Goal: Register for event/course

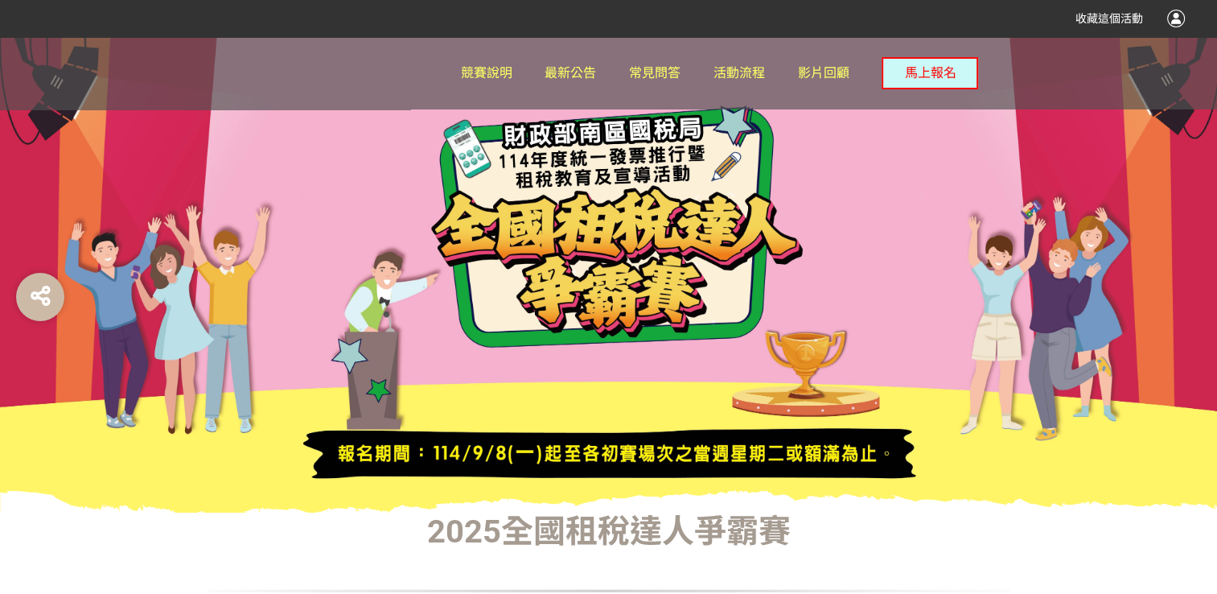
click at [943, 241] on div at bounding box center [608, 274] width 1217 height 475
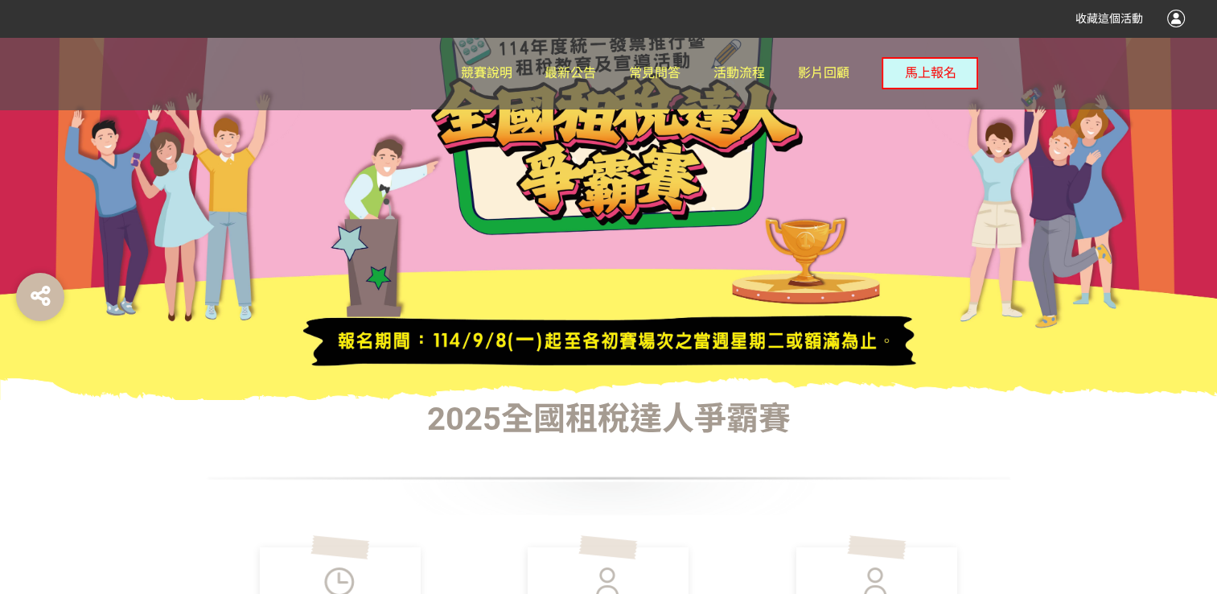
scroll to position [322, 0]
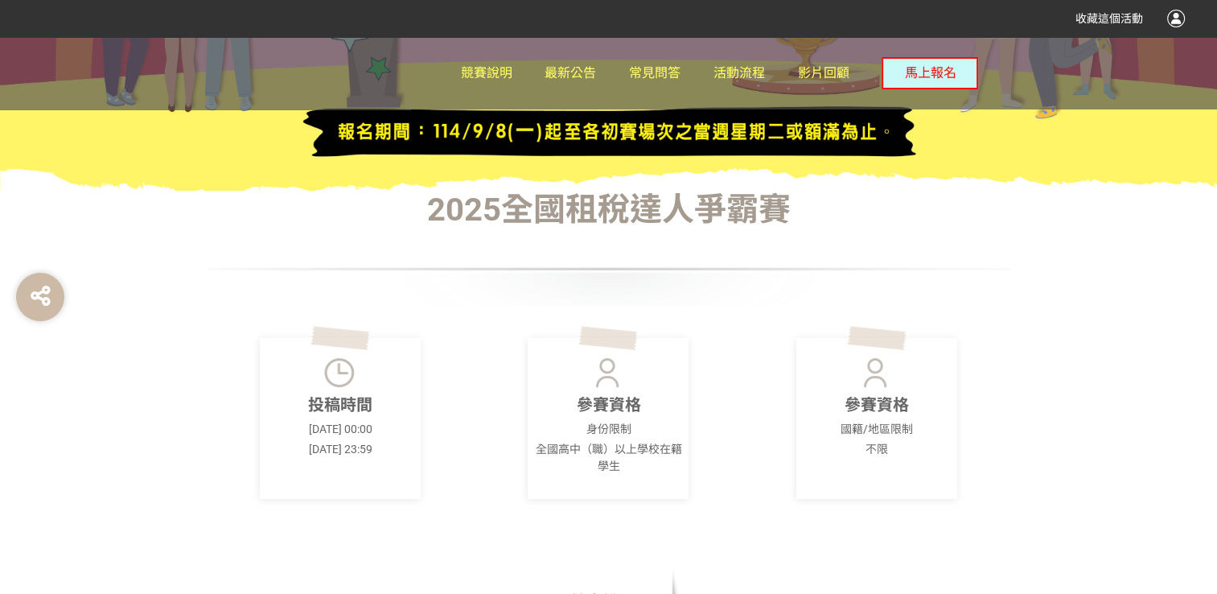
click at [888, 412] on p "參賽資格" at bounding box center [876, 404] width 151 height 24
click at [785, 240] on div at bounding box center [609, 269] width 804 height 72
click at [466, 69] on span "競賽說明" at bounding box center [486, 72] width 51 height 15
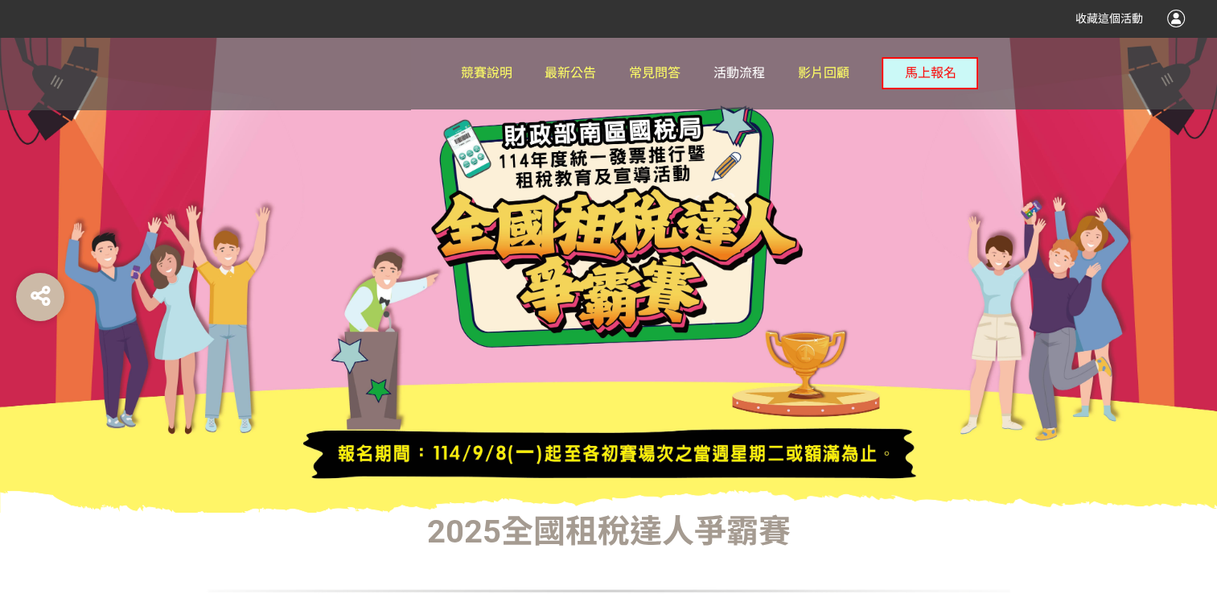
click at [721, 75] on span "活動流程" at bounding box center [738, 72] width 51 height 15
click at [925, 79] on span "馬上報名" at bounding box center [929, 72] width 51 height 15
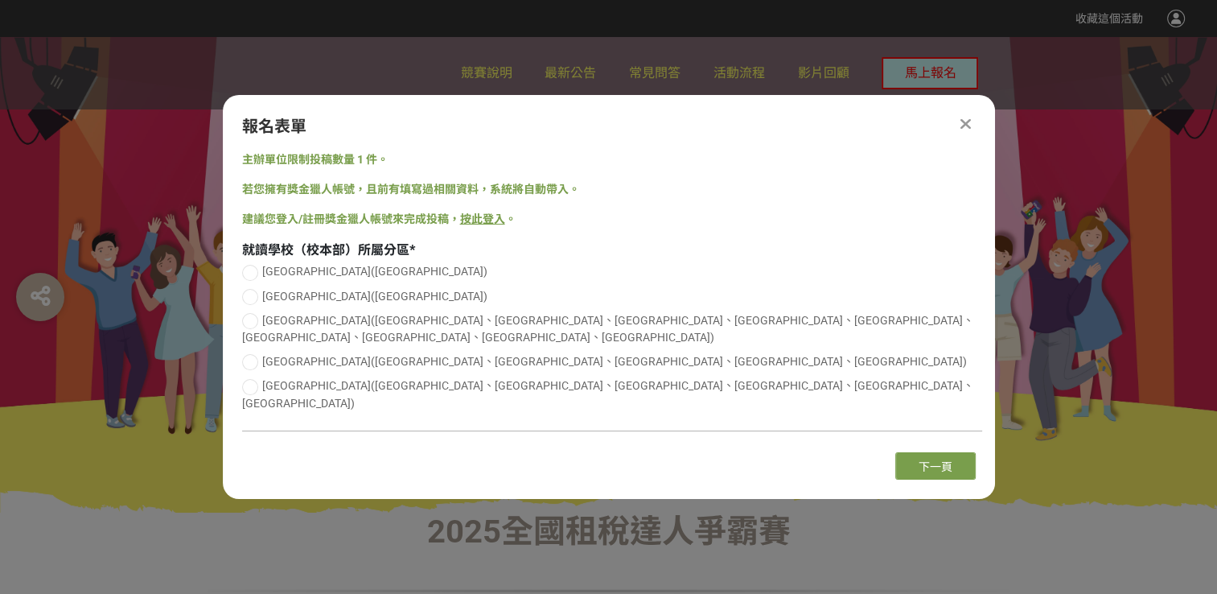
click at [254, 281] on div at bounding box center [250, 273] width 16 height 16
radio input "true"
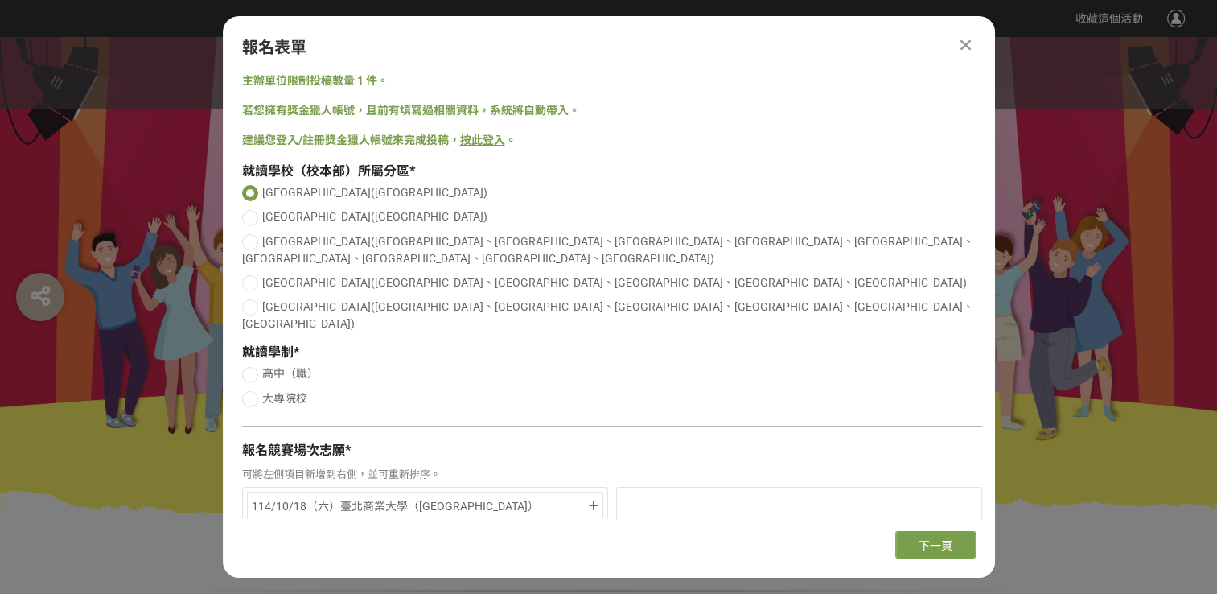
click at [257, 391] on div at bounding box center [250, 399] width 16 height 16
radio input "true"
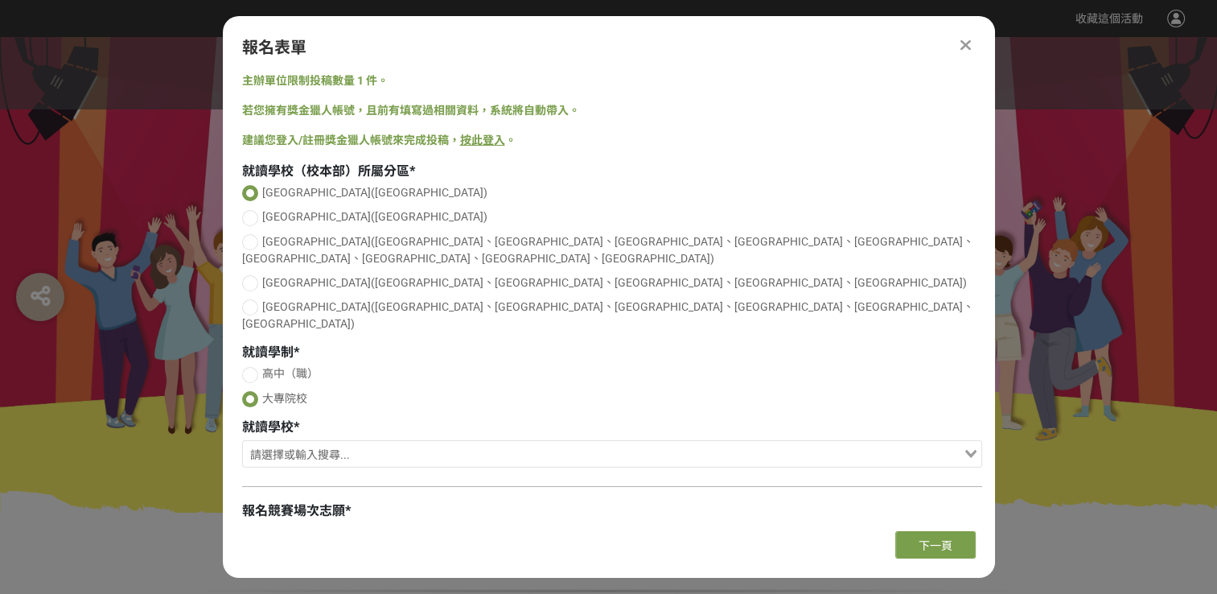
click at [472, 444] on input "Search for option" at bounding box center [603, 455] width 717 height 23
click at [618, 390] on label "大專院校" at bounding box center [612, 398] width 740 height 17
click at [257, 397] on input "大專院校" at bounding box center [251, 402] width 10 height 10
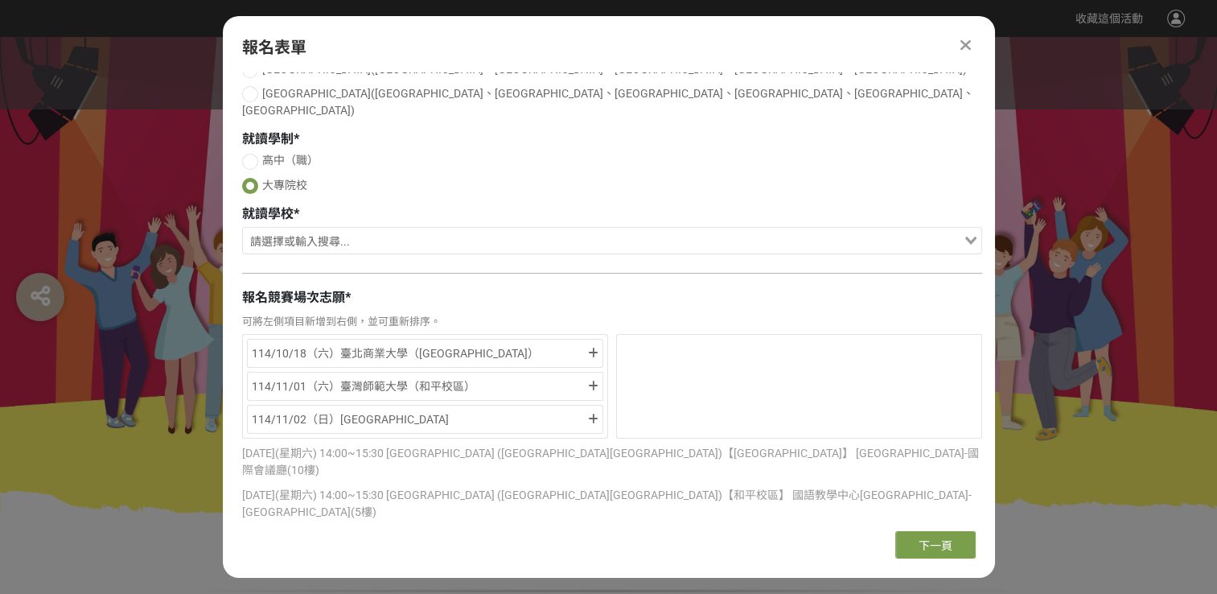
scroll to position [241, 0]
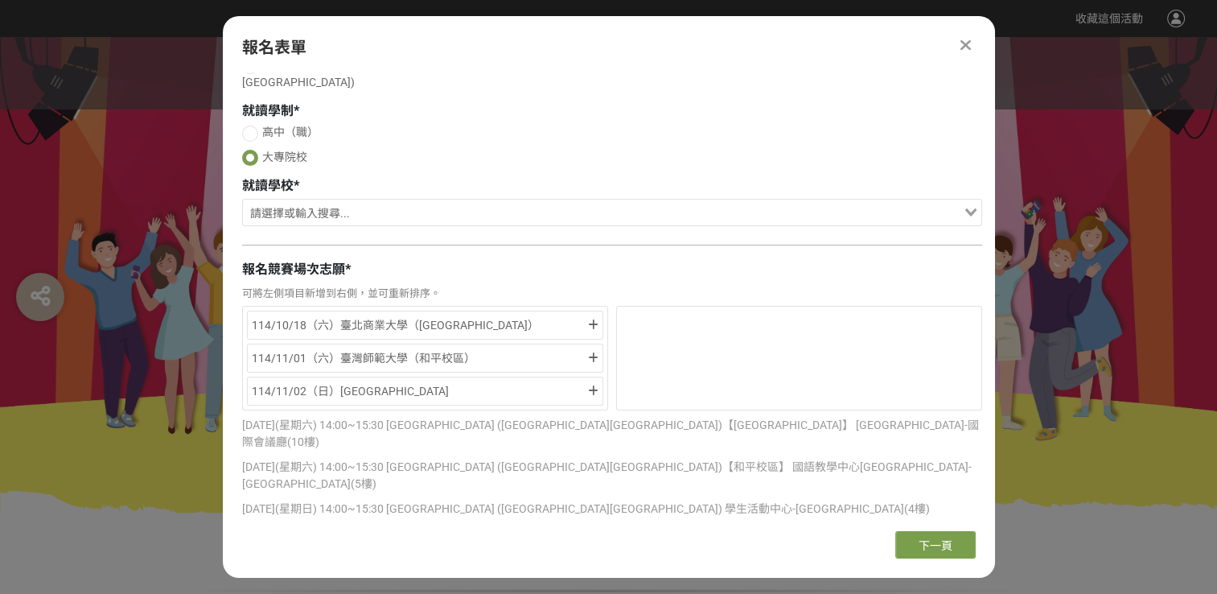
click at [804, 260] on div "報名競賽場次志願 *" at bounding box center [612, 269] width 740 height 19
click at [962, 44] on icon at bounding box center [965, 45] width 10 height 16
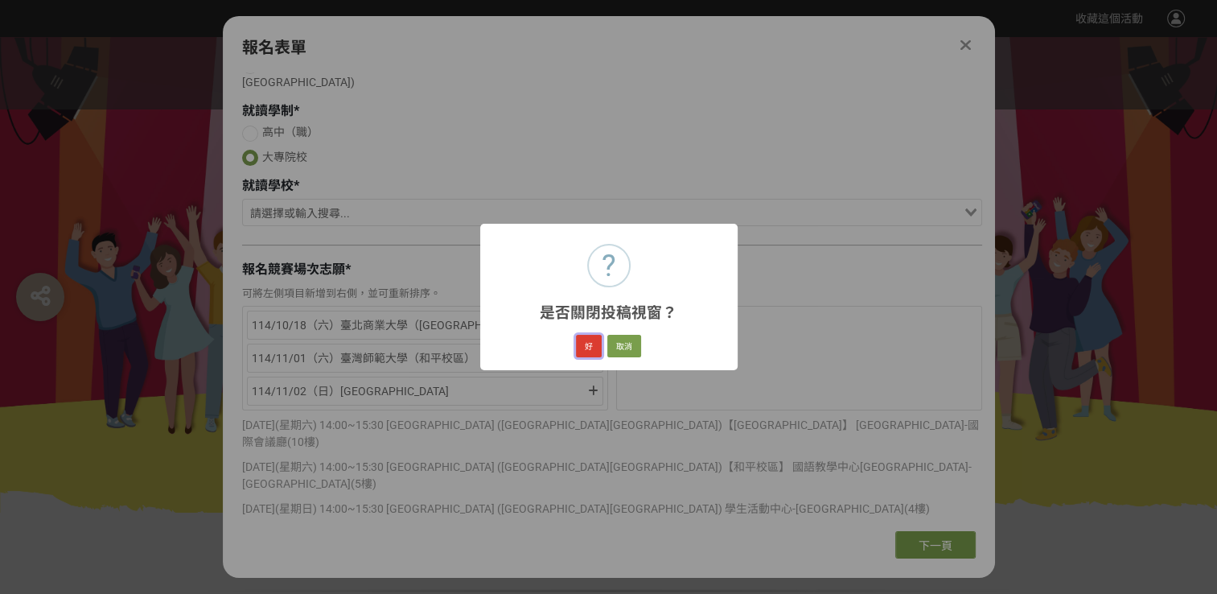
click at [594, 343] on button "好" at bounding box center [589, 346] width 26 height 23
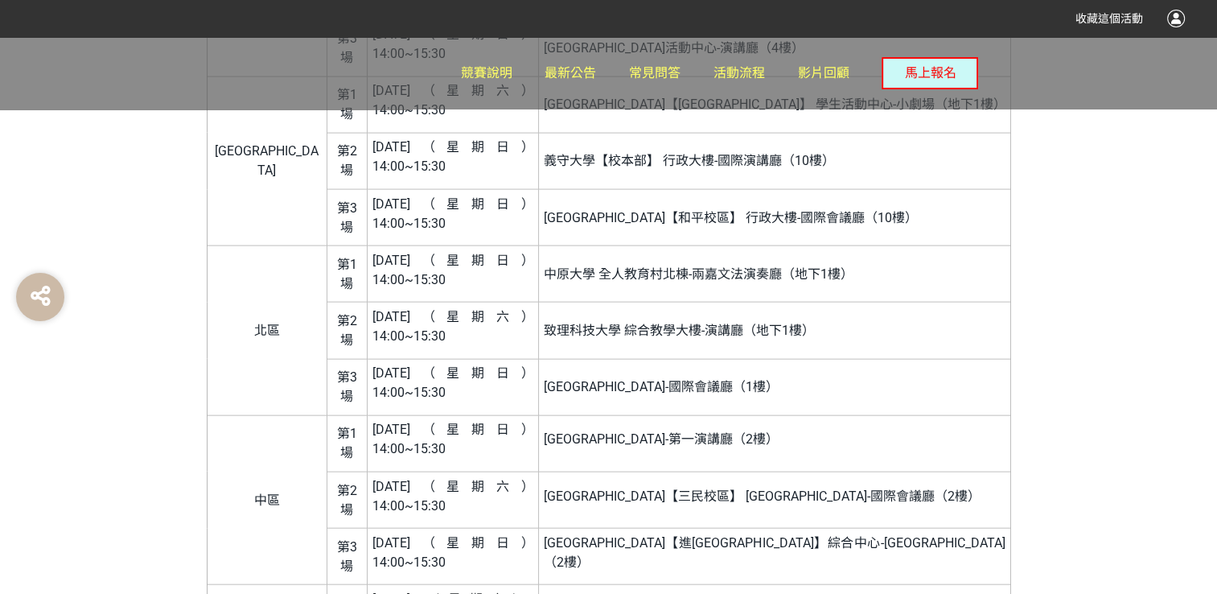
scroll to position [3661, 0]
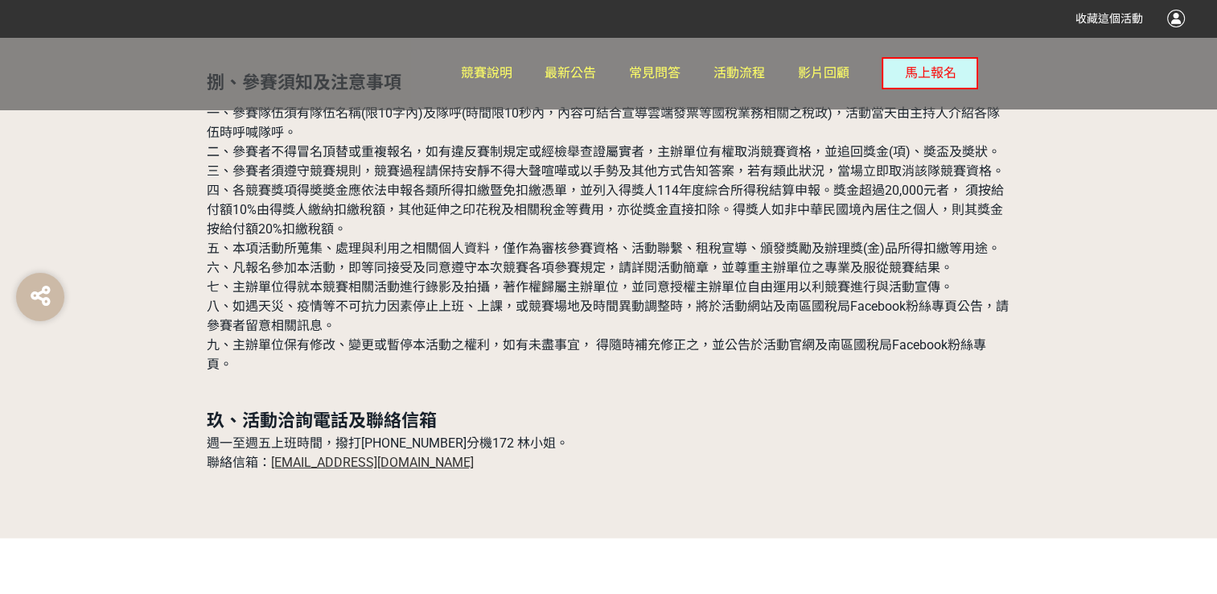
scroll to position [4906, 0]
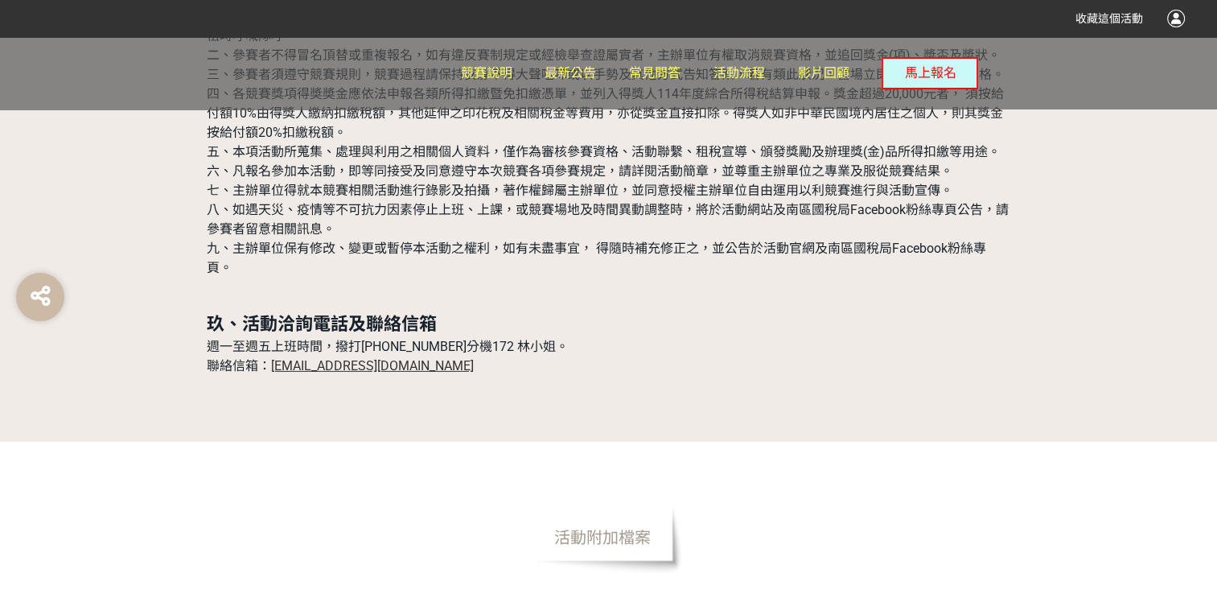
scroll to position [5148, 0]
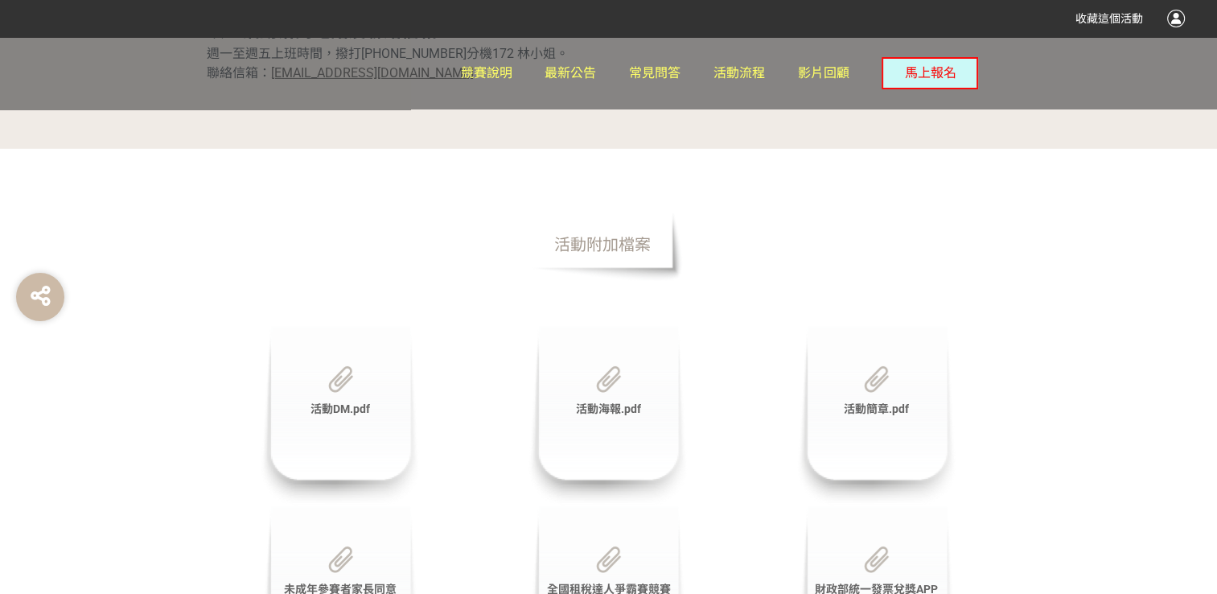
scroll to position [5289, 0]
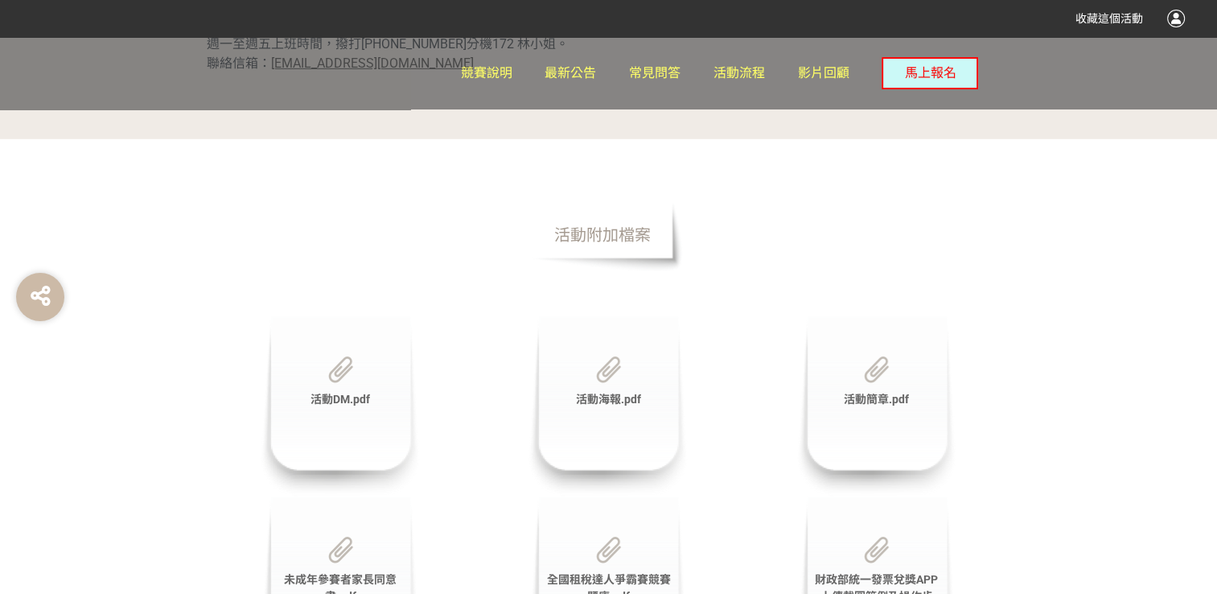
click at [809, 351] on section "活動附加檔案 活動DM.pdf 活動海報.pdf 活動簡章.pdf 未成年參賽者家長同意書.pdf 全國租稅達人爭霸賽競賽題庫.pdf 財政部統一發票兌獎AP…" at bounding box center [608, 477] width 1217 height 676
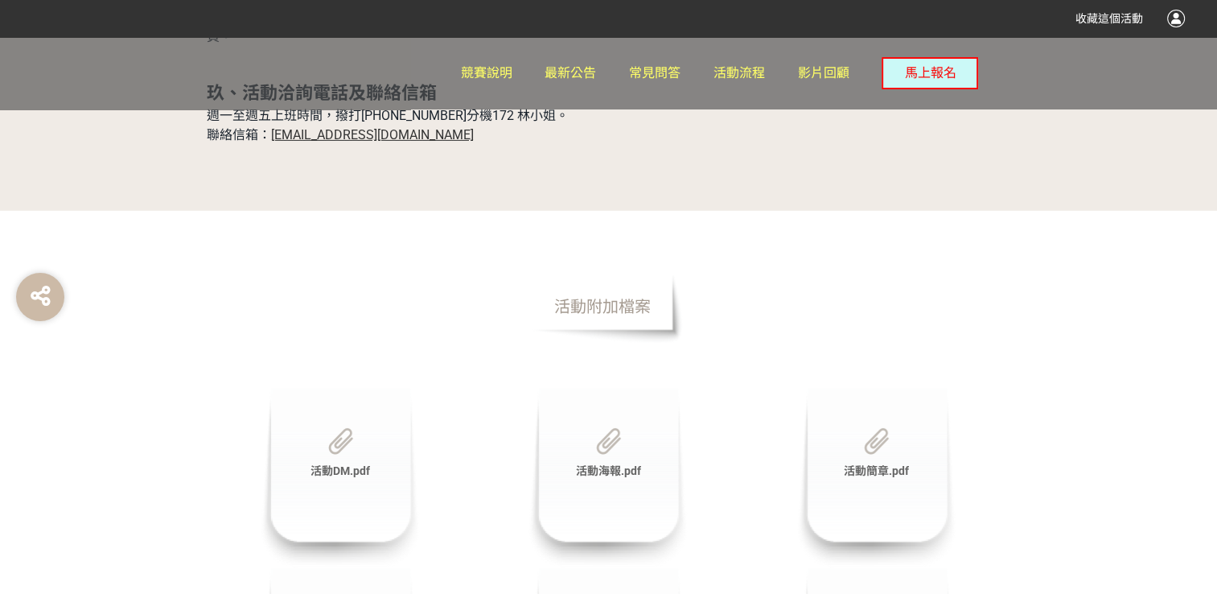
scroll to position [5128, 0]
